Goal: Task Accomplishment & Management: Manage account settings

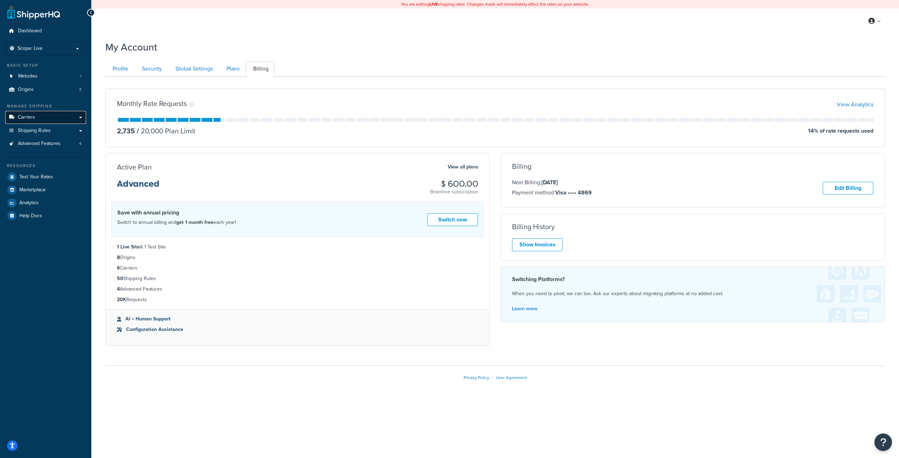
click at [38, 120] on link "Carriers" at bounding box center [45, 117] width 81 height 13
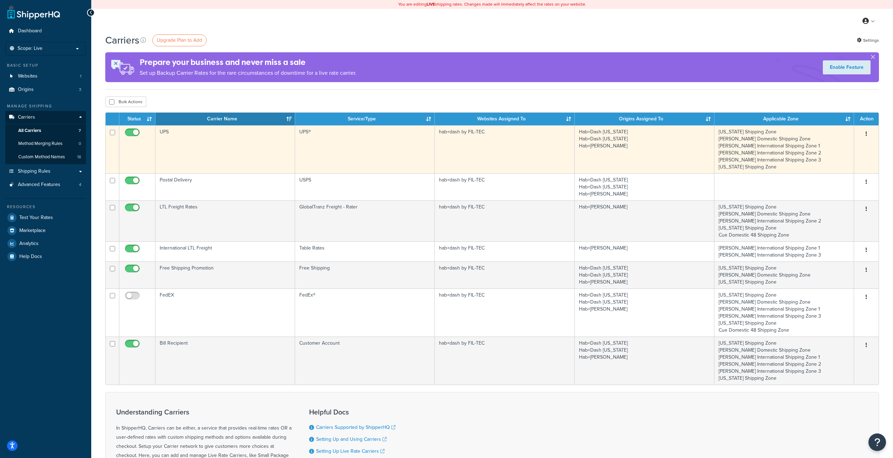
click at [868, 134] on button "button" at bounding box center [867, 133] width 10 height 11
click at [827, 145] on link "Edit" at bounding box center [837, 148] width 55 height 14
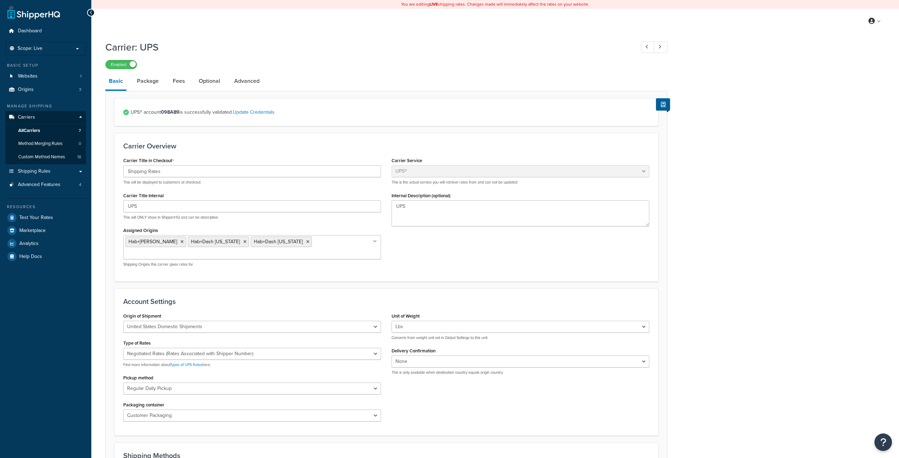
select select "ups"
click at [148, 81] on link "Package" at bounding box center [147, 81] width 29 height 17
